Goal: Information Seeking & Learning: Learn about a topic

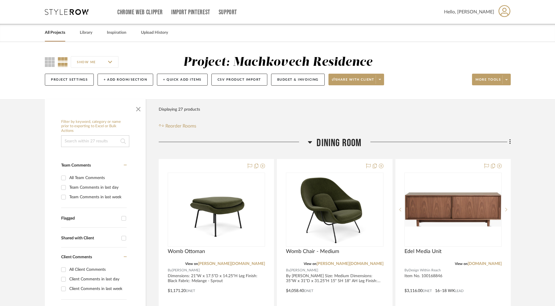
click at [50, 30] on link "All Projects" at bounding box center [55, 33] width 20 height 8
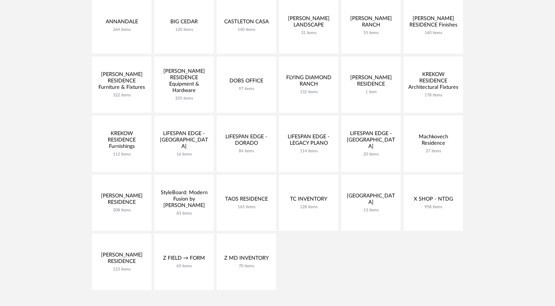
scroll to position [112, 0]
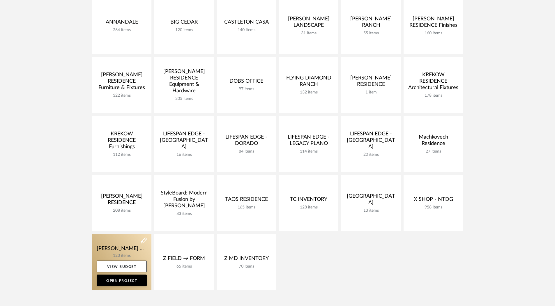
click at [123, 244] on link at bounding box center [121, 262] width 59 height 56
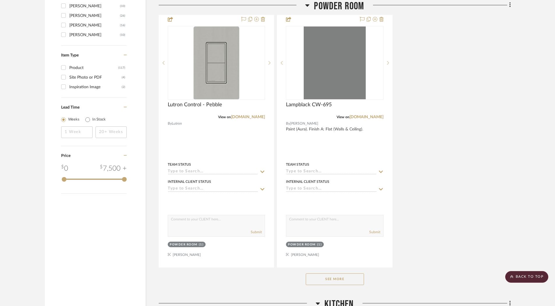
scroll to position [996, 0]
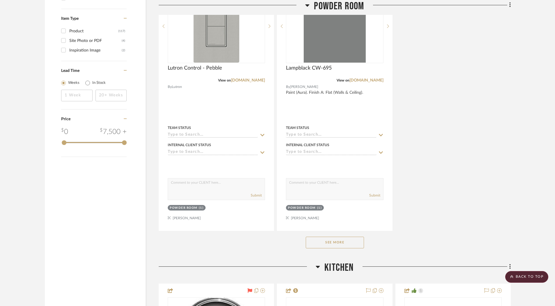
click at [325, 240] on button "See More" at bounding box center [335, 243] width 58 height 12
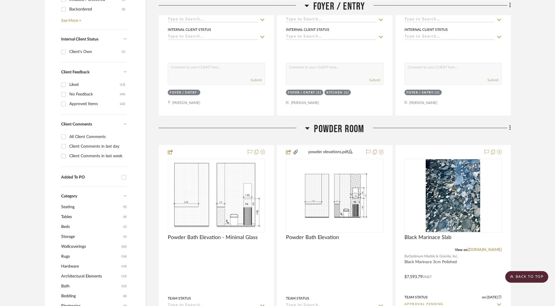
scroll to position [293, 0]
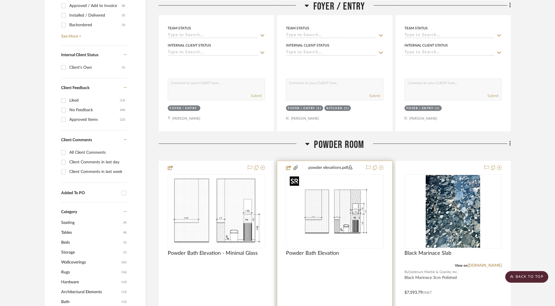
click at [0, 0] on img at bounding box center [0, 0] width 0 height 0
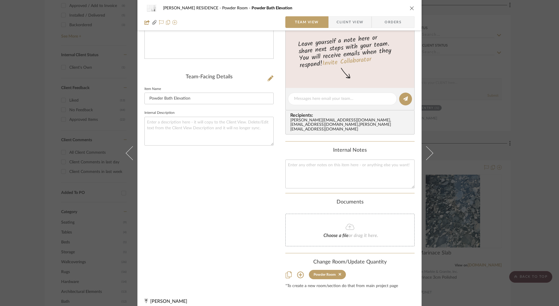
scroll to position [0, 0]
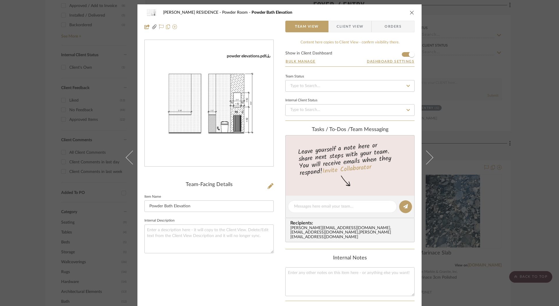
click at [263, 58] on div "powder elevations.pdf" at bounding box center [249, 56] width 44 height 5
click at [408, 16] on div "[PERSON_NAME] RESIDENCE Powder Room Powder Bath Elevation" at bounding box center [279, 13] width 270 height 12
click at [410, 14] on icon "close" at bounding box center [412, 12] width 5 height 5
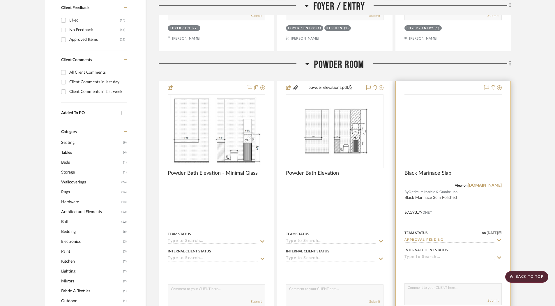
scroll to position [373, 0]
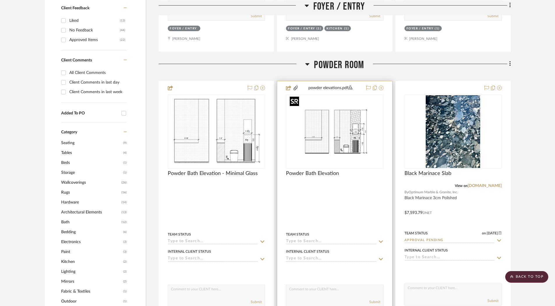
click at [326, 157] on img "0" at bounding box center [334, 131] width 94 height 73
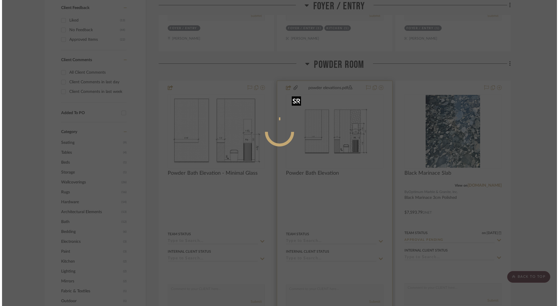
scroll to position [0, 0]
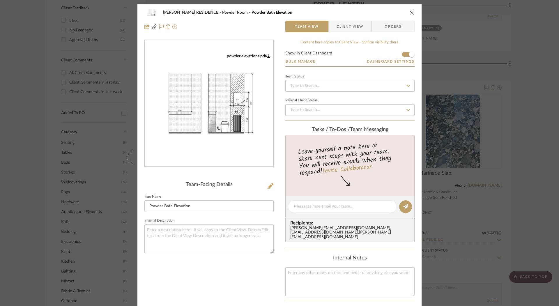
click at [229, 83] on img "0" at bounding box center [209, 104] width 129 height 100
click at [411, 14] on icon "close" at bounding box center [412, 12] width 5 height 5
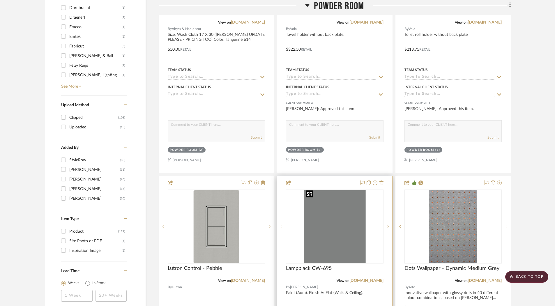
scroll to position [586, 0]
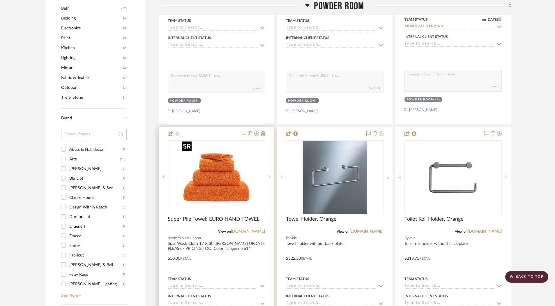
click at [212, 194] on img "0" at bounding box center [216, 177] width 73 height 73
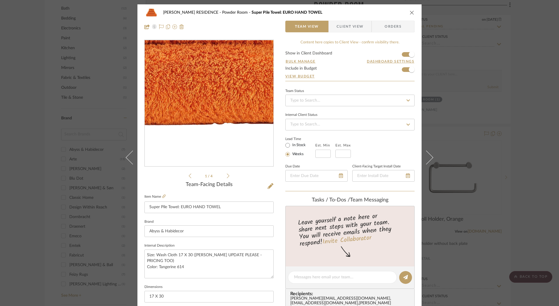
click at [225, 134] on img "0" at bounding box center [209, 103] width 126 height 126
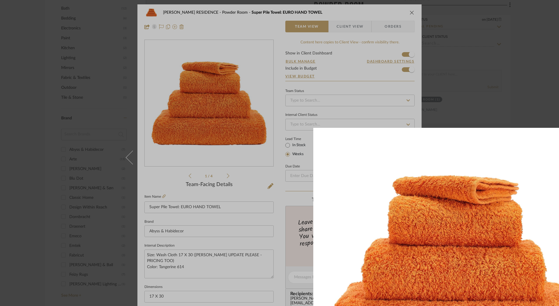
click at [549, 64] on div at bounding box center [453, 153] width 559 height 306
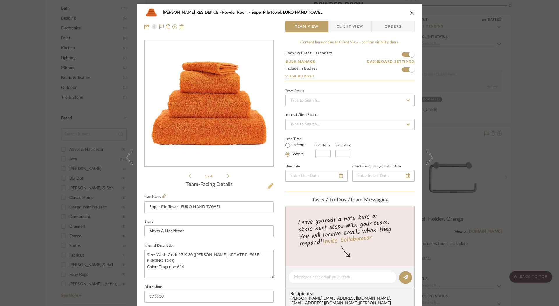
scroll to position [235, 0]
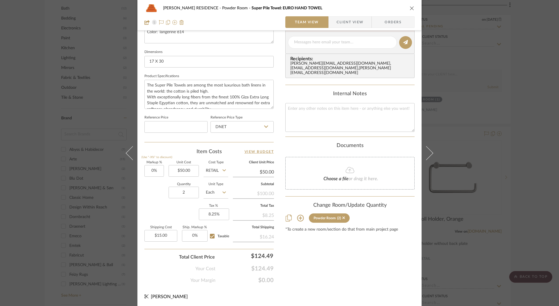
click at [410, 5] on div "[PERSON_NAME] RESIDENCE Powder Room Super Pile Towel: EURO HAND TOWEL" at bounding box center [279, 8] width 270 height 12
click at [412, 9] on icon "close" at bounding box center [412, 8] width 5 height 5
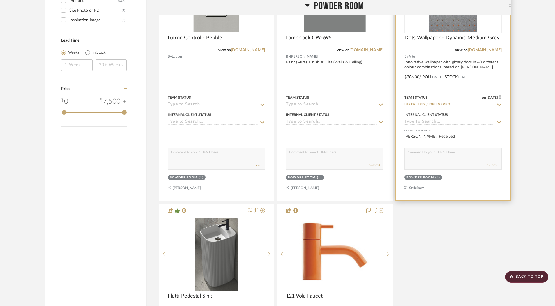
scroll to position [1199, 0]
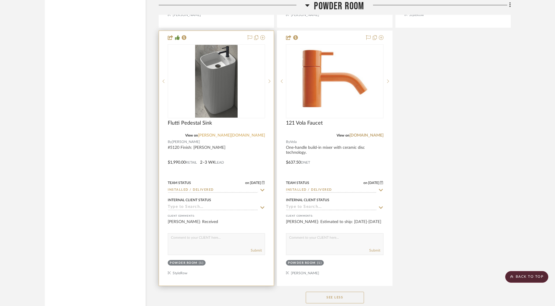
click at [259, 133] on link "[PERSON_NAME][DOMAIN_NAME]" at bounding box center [231, 135] width 67 height 4
